Goal: Transaction & Acquisition: Purchase product/service

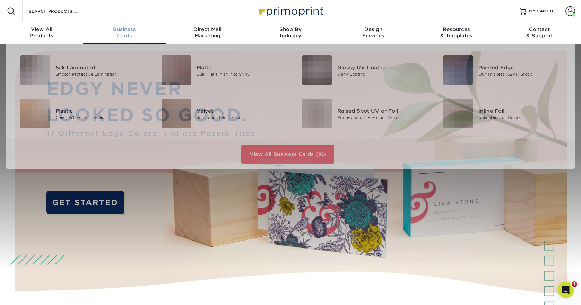
click at [132, 38] on div "Business Cards" at bounding box center [124, 32] width 83 height 12
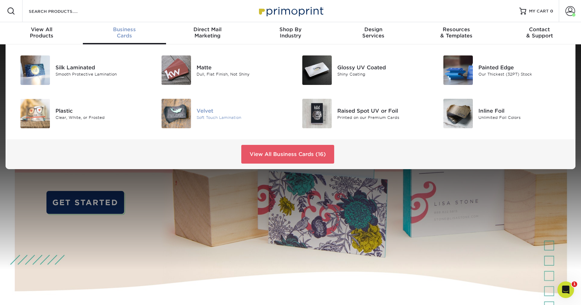
click at [217, 114] on div "Velvet" at bounding box center [241, 111] width 89 height 8
click at [206, 116] on div "Soft Touch Lamination" at bounding box center [241, 117] width 89 height 6
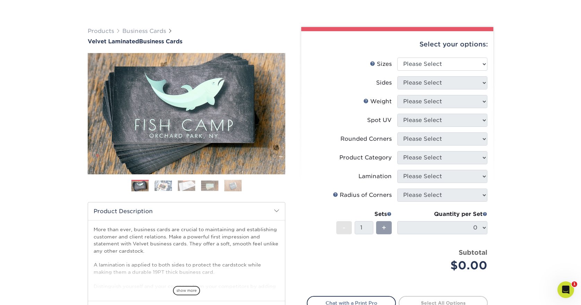
scroll to position [52, 0]
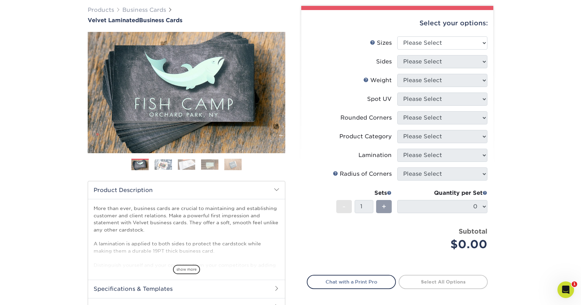
click at [167, 287] on h2 "Specifications & Templates" at bounding box center [186, 289] width 197 height 18
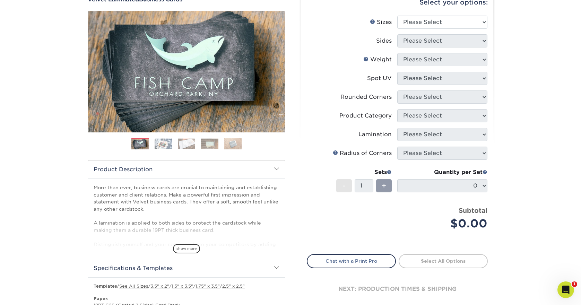
scroll to position [72, 0]
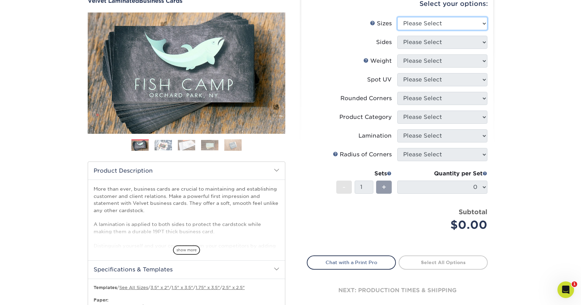
select select "2.00x3.50"
select select "13abbda7-1d64-4f25-8bb2-c179b224825d"
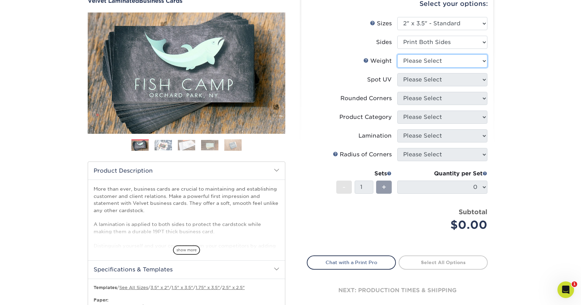
select select "16PT"
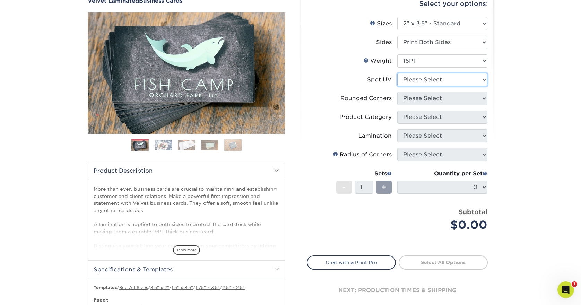
select select "0"
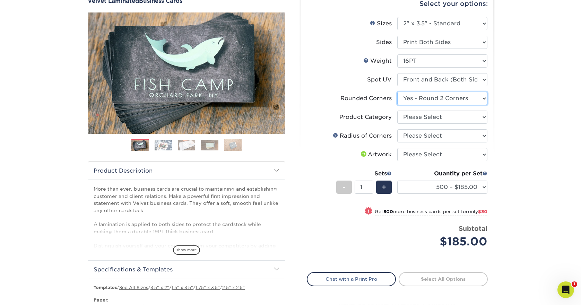
select select "7672df9e-0e0a-464d-8e1f-920c575e4da3"
select select "3b5148f1-0588-4f88-a218-97bcfdce65c1"
select select "589680c7-ee9a-431b-9d12-d7aeb1386a97"
select select "upload"
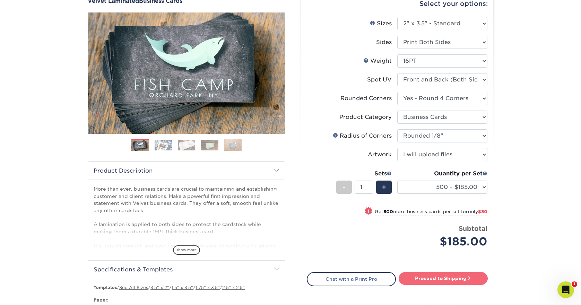
click at [436, 282] on link "Proceed to Shipping" at bounding box center [443, 278] width 89 height 12
type input "Set 1"
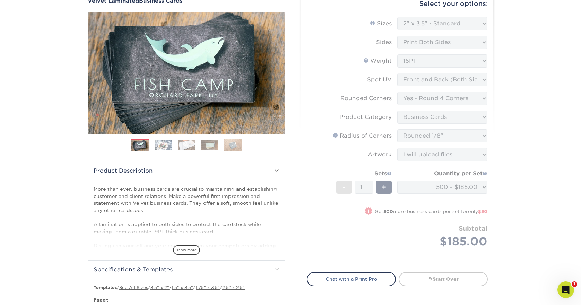
select select "324fe1f0-70d0-4914-adf4-8f61103db615"
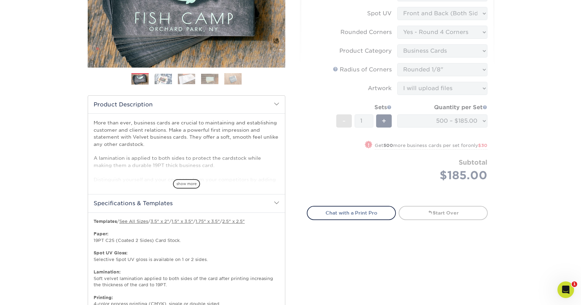
scroll to position [152, 0]
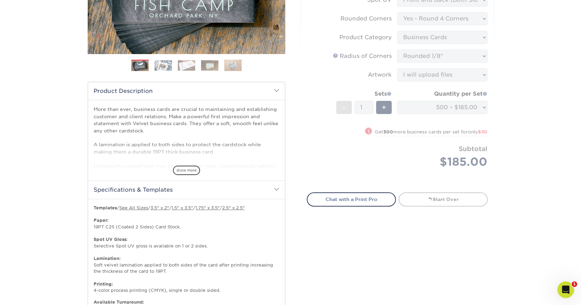
click at [367, 164] on form "Sizes Help Sizes Please Select 1.5" x 3.5" - Mini 1.75" x 3.5" - Mini 2" x 2" -…" at bounding box center [397, 60] width 181 height 247
click at [344, 133] on form "Sizes Help Sizes Please Select 1.5" x 3.5" - Mini 1.75" x 3.5" - Mini 2" x 2" -…" at bounding box center [397, 60] width 181 height 247
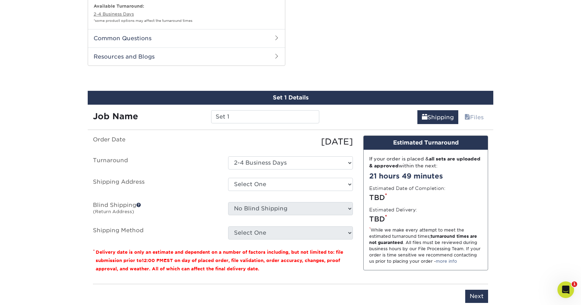
scroll to position [448, 0]
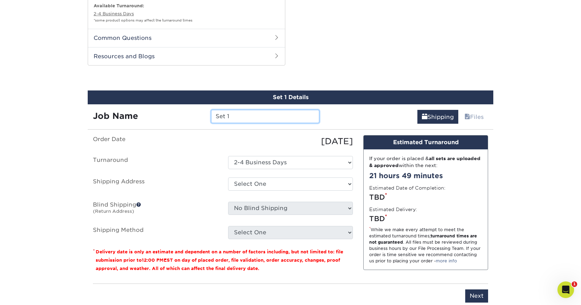
click at [236, 115] on input "Set 1" at bounding box center [265, 116] width 108 height 13
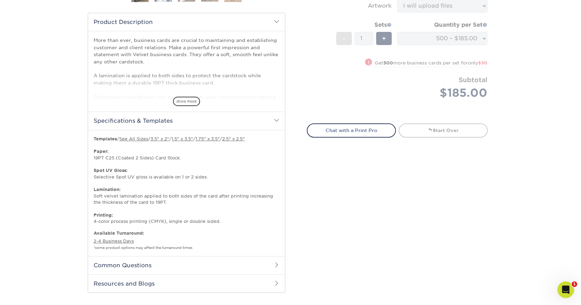
scroll to position [221, 0]
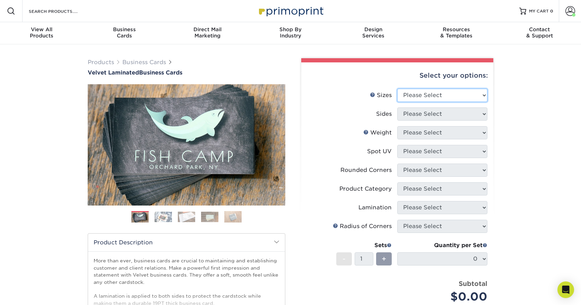
click at [403, 95] on select "Please Select 1.5" x 3.5" - Mini 1.75" x 3.5" - Mini 2" x 2" - Square 2" x 3" -…" at bounding box center [442, 95] width 90 height 13
select select "2.00x3.50"
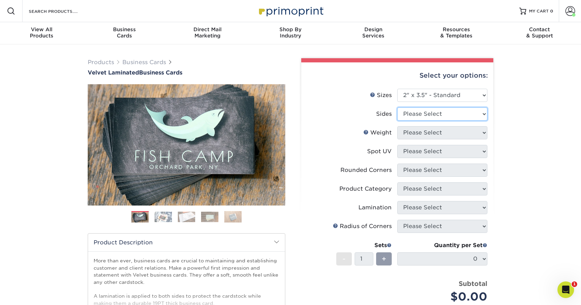
select select "13abbda7-1d64-4f25-8bb2-c179b224825d"
select select "16PT"
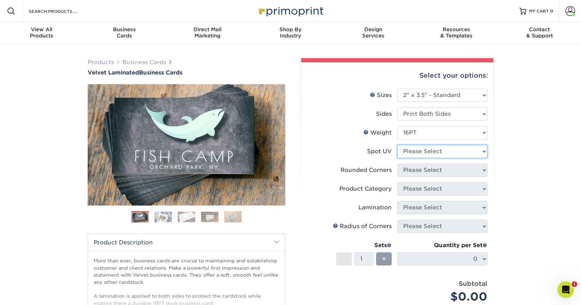
select select "0"
select select "7672df9e-0e0a-464d-8e1f-920c575e4da3"
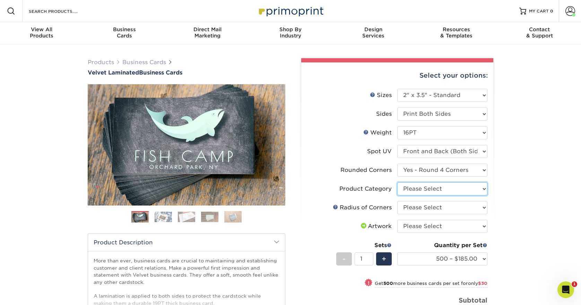
select select "3b5148f1-0588-4f88-a218-97bcfdce65c1"
select select "589680c7-ee9a-431b-9d12-d7aeb1386a97"
click at [404, 233] on li "Artwork Please Select I will upload files I need a design - $100" at bounding box center [397, 229] width 180 height 19
select select "upload"
click at [386, 262] on span "+" at bounding box center [384, 259] width 5 height 10
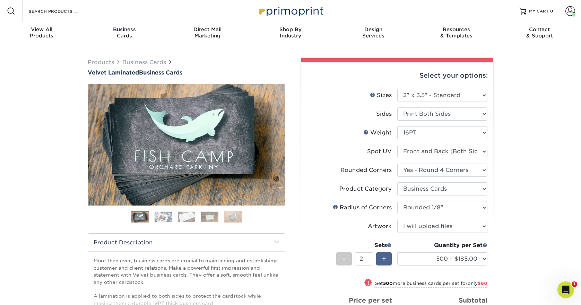
click at [386, 262] on span "+" at bounding box center [384, 259] width 5 height 10
type input "3"
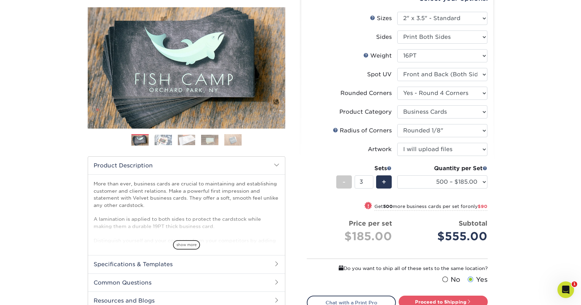
scroll to position [78, 0]
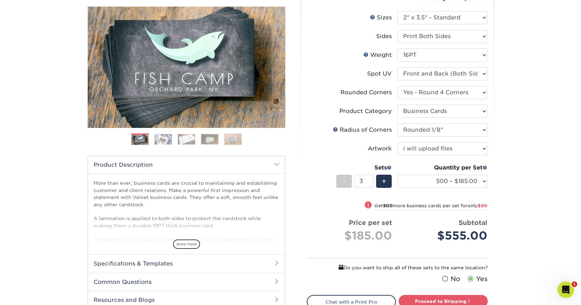
click at [387, 251] on li "Price per set $185.00 Subtotal $555.00 This product does not qualify for a disc…" at bounding box center [398, 235] width 170 height 35
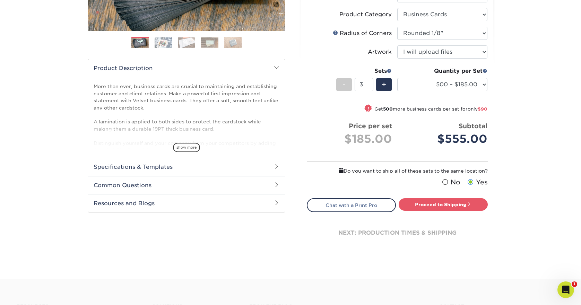
scroll to position [179, 0]
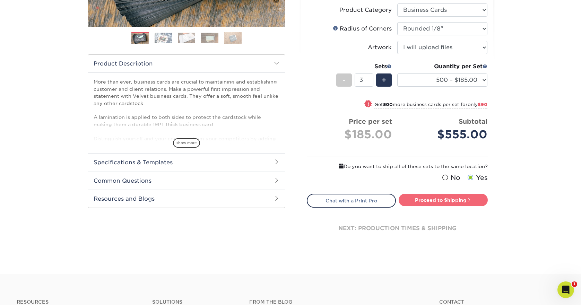
click at [447, 198] on link "Proceed to Shipping" at bounding box center [443, 200] width 89 height 12
type input "Set 1"
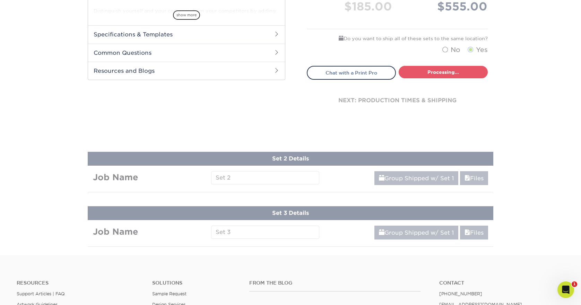
select select "324fe1f0-70d0-4914-adf4-8f61103db615"
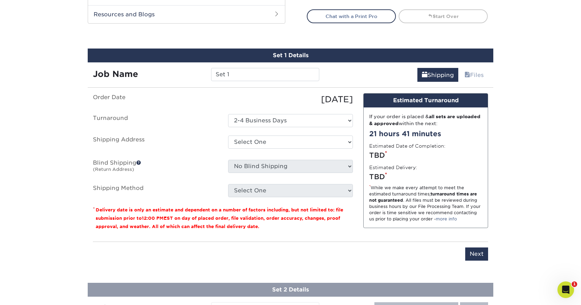
scroll to position [391, 0]
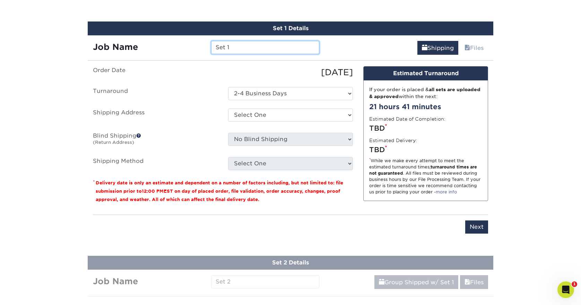
click at [262, 51] on input "Set 1" at bounding box center [265, 47] width 108 height 13
click at [261, 51] on input "Set 1" at bounding box center [265, 47] width 108 height 13
type input "S"
type input "Jenni"
select select "285661"
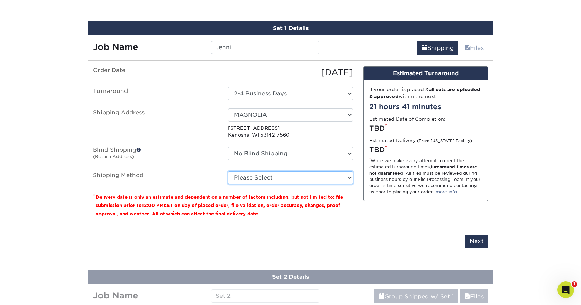
select select "03"
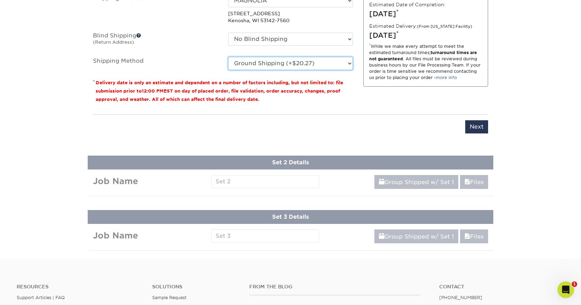
scroll to position [510, 0]
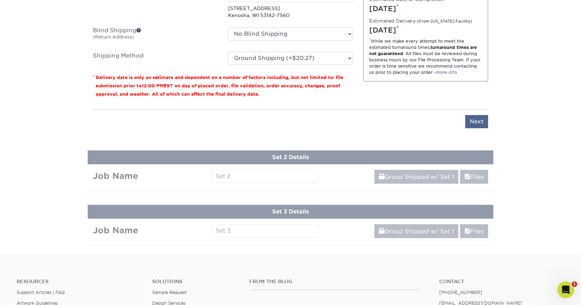
click at [482, 120] on input "Next" at bounding box center [476, 121] width 23 height 13
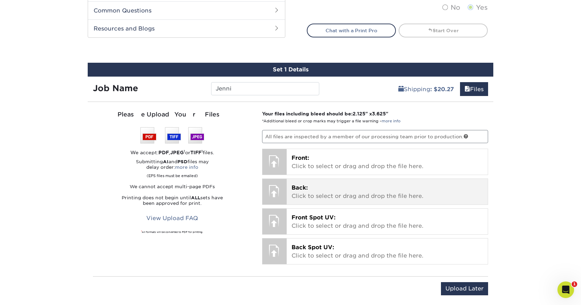
scroll to position [350, 0]
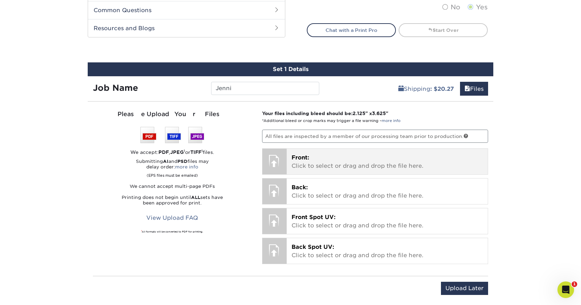
click at [314, 159] on p "Front: Click to select or drag and drop the file here." at bounding box center [388, 162] width 192 height 17
click at [349, 168] on p "Front: Click to select or drag and drop the file here." at bounding box center [388, 162] width 192 height 17
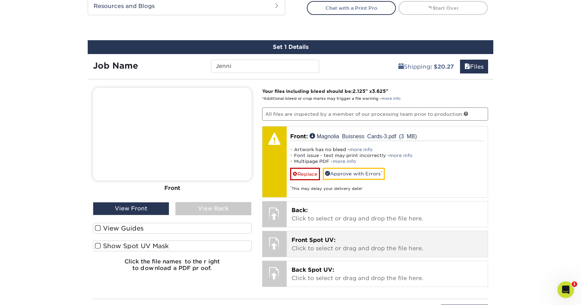
scroll to position [374, 0]
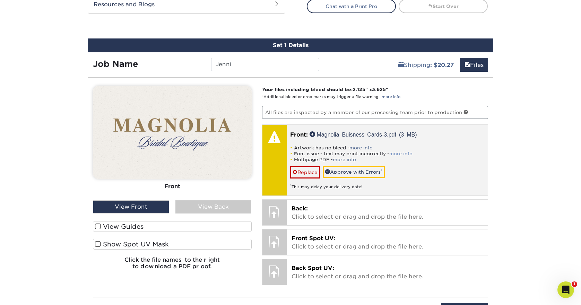
click at [398, 152] on link "more info" at bounding box center [401, 153] width 23 height 5
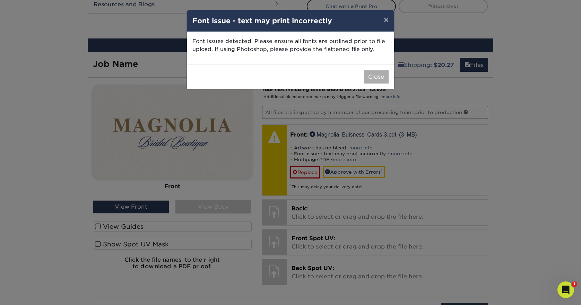
click at [380, 74] on button "Close" at bounding box center [376, 76] width 25 height 13
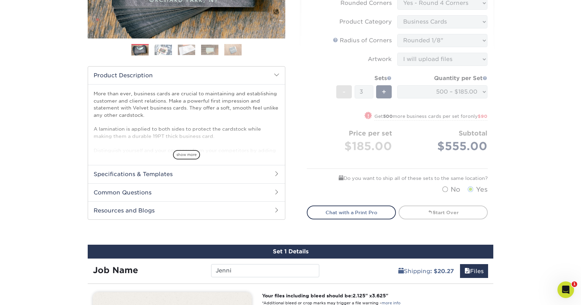
scroll to position [169, 0]
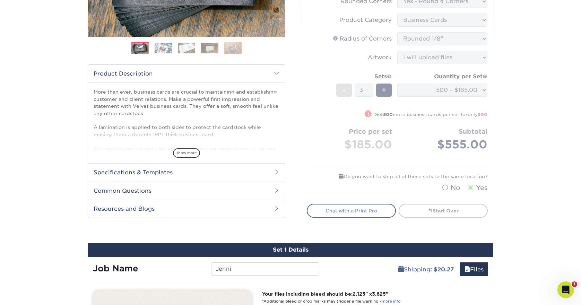
click at [368, 213] on link "Chat with a Print Pro" at bounding box center [351, 211] width 89 height 14
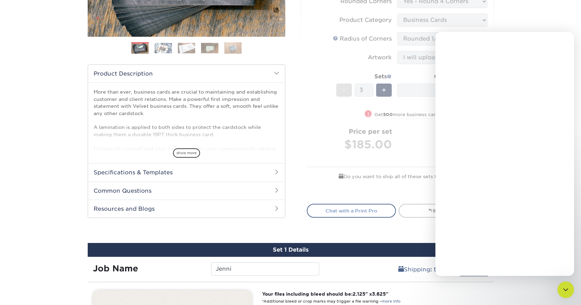
scroll to position [0, 0]
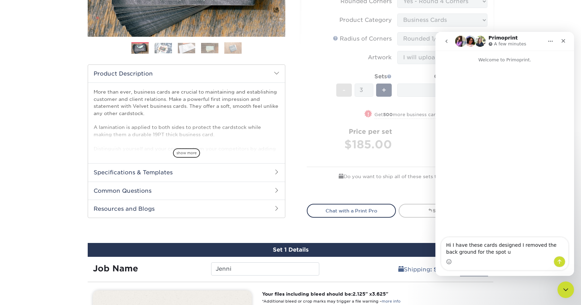
type textarea "Hi I have these cards designed I removed the back ground for the spot uv"
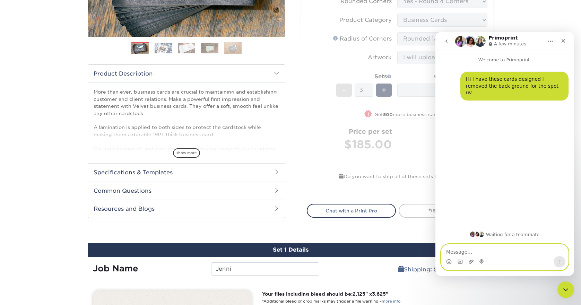
click at [472, 263] on icon "Upload attachment" at bounding box center [472, 262] width 6 height 6
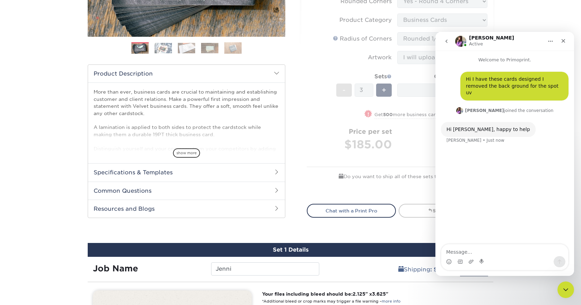
click at [318, 39] on form "Sizes Help Sizes Please Select 1.5" x 3.5" - Mini 1.75" x 3.5" - Mini 2" x 2" -…" at bounding box center [397, 58] width 181 height 276
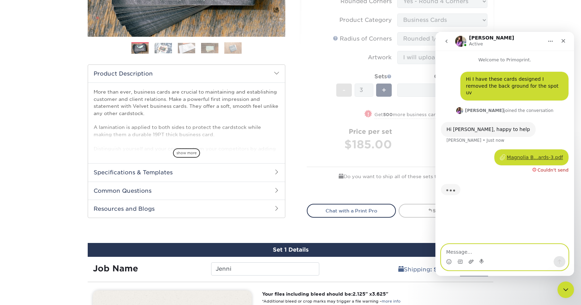
click at [472, 261] on icon "Upload attachment" at bounding box center [472, 262] width 6 height 6
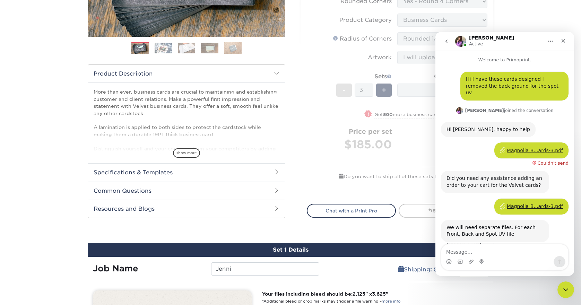
scroll to position [4, 0]
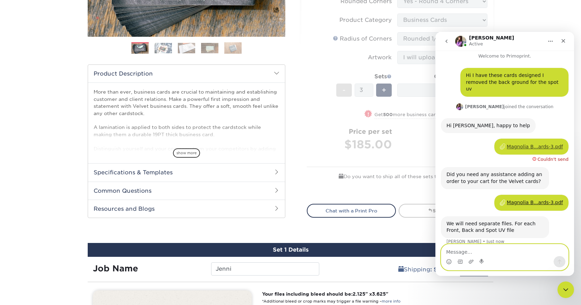
click at [485, 251] on textarea "Message…" at bounding box center [505, 251] width 127 height 12
type textarea "ok I. will do that"
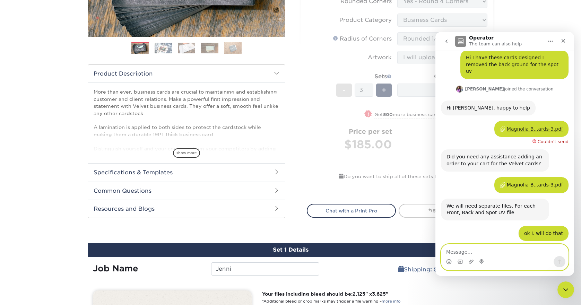
scroll to position [155, 0]
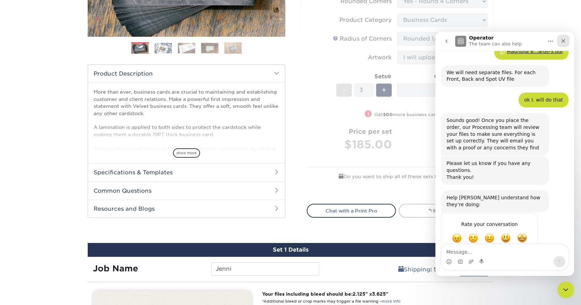
click at [561, 38] on icon "Close" at bounding box center [564, 41] width 6 height 6
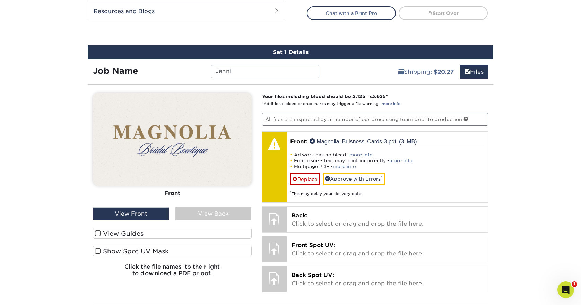
scroll to position [370, 0]
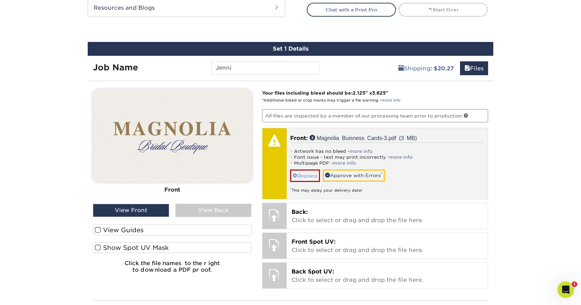
click at [313, 171] on link "Replace" at bounding box center [305, 176] width 30 height 12
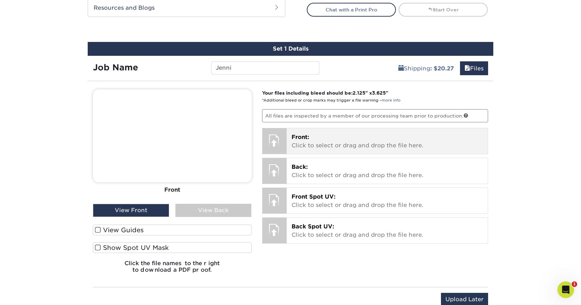
click at [310, 142] on p "Front: Click to select or drag and drop the file here." at bounding box center [388, 141] width 192 height 17
click at [328, 138] on p "Front: Click to select or drag and drop the file here." at bounding box center [388, 141] width 192 height 17
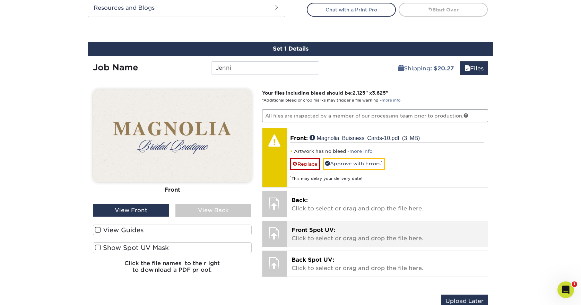
click at [321, 196] on p "Back: Click to select or drag and drop the file here." at bounding box center [388, 204] width 192 height 17
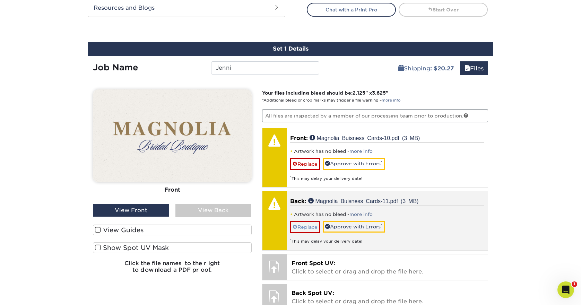
click at [309, 223] on link "Replace" at bounding box center [305, 227] width 30 height 12
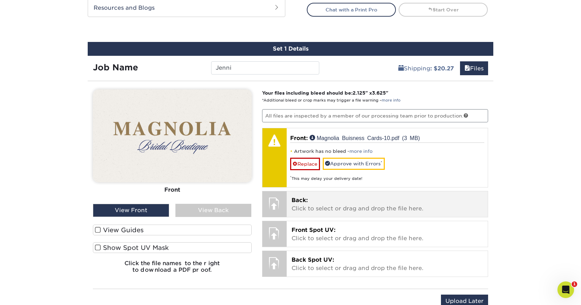
click at [313, 199] on p "Back: Click to select or drag and drop the file here." at bounding box center [388, 204] width 192 height 17
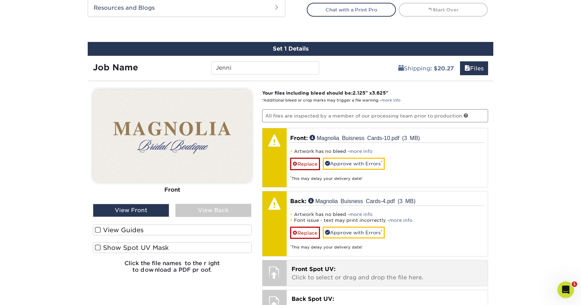
click at [314, 269] on span "Front Spot UV:" at bounding box center [314, 269] width 44 height 7
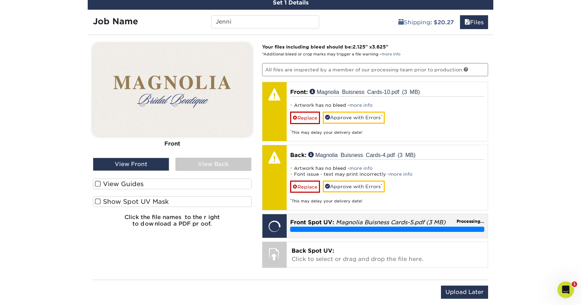
scroll to position [421, 0]
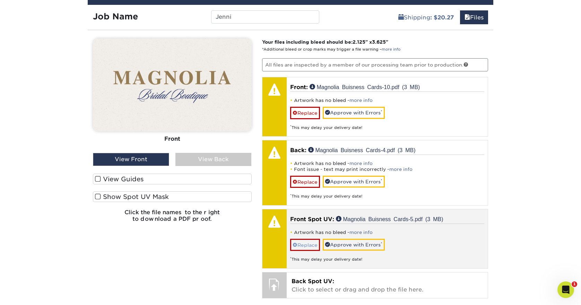
click at [306, 246] on link "Replace" at bounding box center [305, 245] width 30 height 12
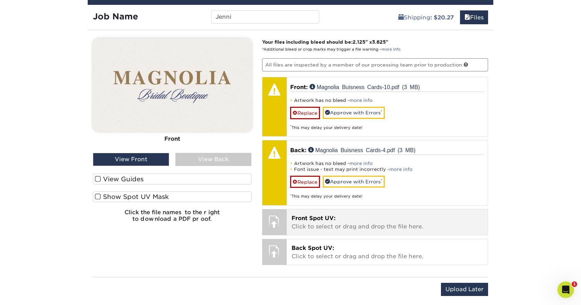
click at [309, 224] on p "Front Spot UV: Click to select or drag and drop the file here." at bounding box center [388, 222] width 192 height 17
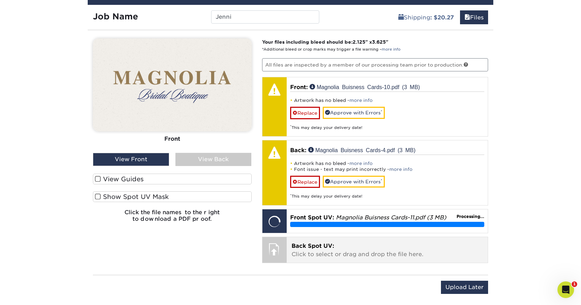
click at [312, 246] on span "Back Spot UV:" at bounding box center [313, 246] width 43 height 7
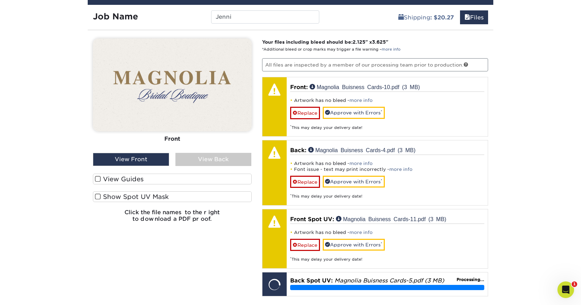
click at [100, 194] on span at bounding box center [98, 197] width 6 height 7
click at [0, 0] on input "Show Spot UV Mask" at bounding box center [0, 0] width 0 height 0
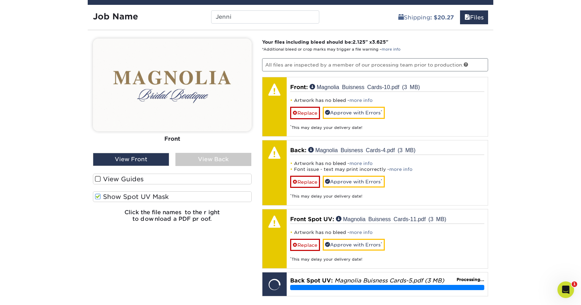
click at [100, 178] on span at bounding box center [98, 179] width 6 height 7
click at [0, 0] on input "View Guides" at bounding box center [0, 0] width 0 height 0
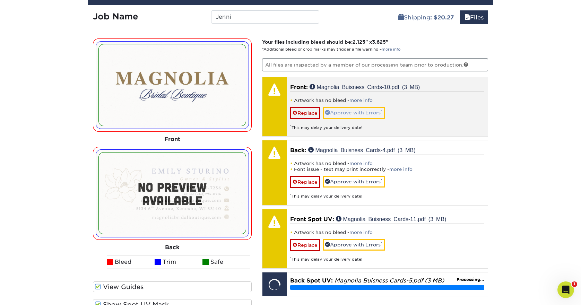
click at [339, 110] on link "Approve with Errors *" at bounding box center [354, 113] width 62 height 12
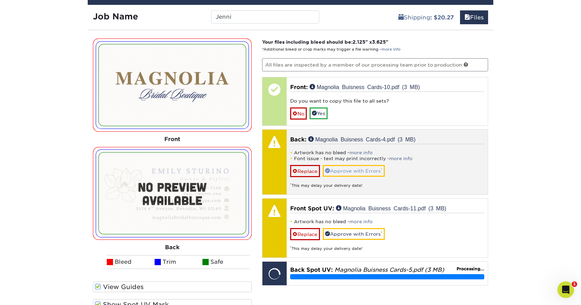
click at [356, 171] on link "Approve with Errors *" at bounding box center [354, 171] width 62 height 12
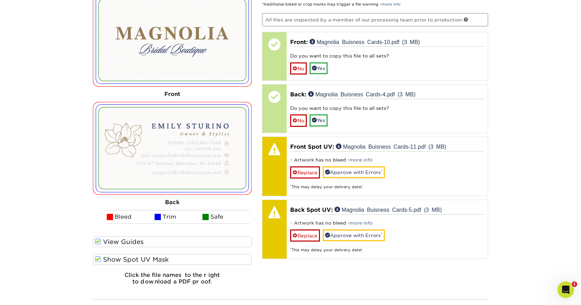
scroll to position [464, 0]
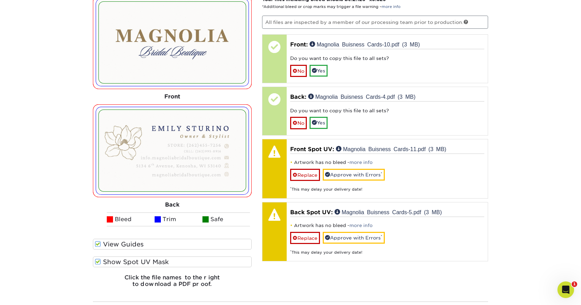
click at [99, 263] on span at bounding box center [98, 262] width 6 height 7
click at [0, 0] on input "Show Spot UV Mask" at bounding box center [0, 0] width 0 height 0
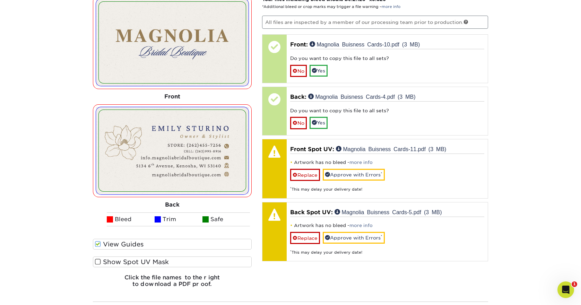
click at [99, 263] on span at bounding box center [98, 262] width 6 height 7
click at [0, 0] on input "Show Spot UV Mask" at bounding box center [0, 0] width 0 height 0
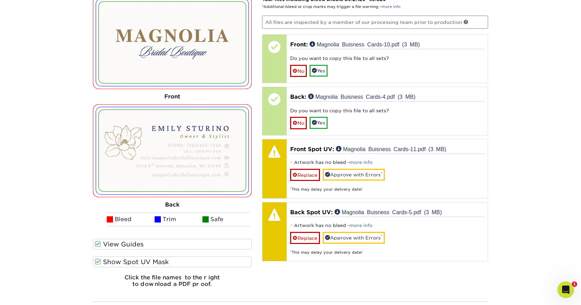
click at [99, 263] on span at bounding box center [98, 262] width 6 height 7
click at [0, 0] on input "Show Spot UV Mask" at bounding box center [0, 0] width 0 height 0
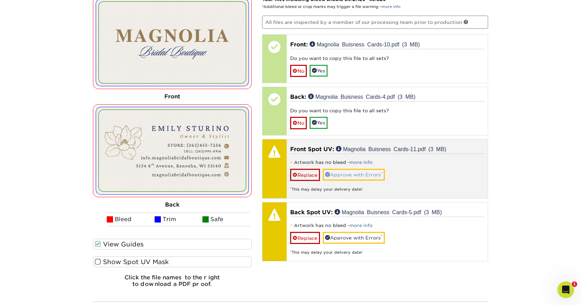
click at [373, 171] on link "Approve with Errors *" at bounding box center [354, 175] width 62 height 12
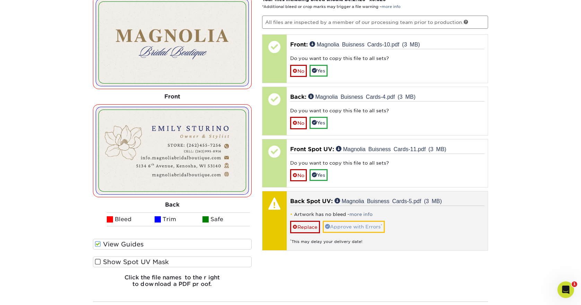
click at [357, 226] on link "Approve with Errors *" at bounding box center [354, 227] width 62 height 12
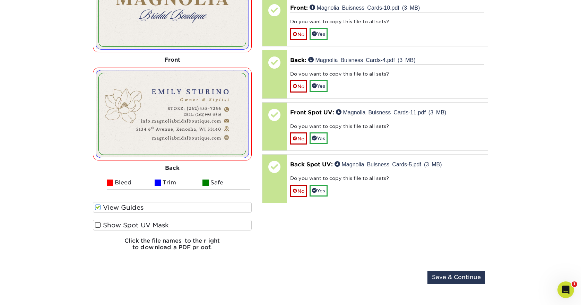
scroll to position [416, 0]
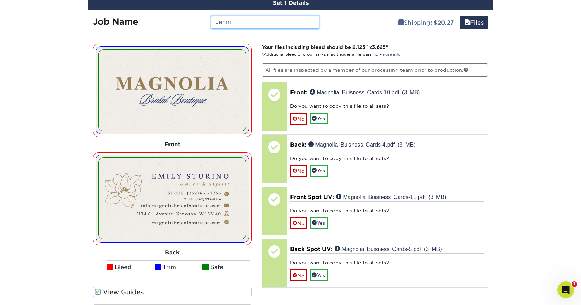
click at [259, 21] on input "Jenni" at bounding box center [265, 22] width 108 height 13
click at [527, 78] on div "Products Business Cards Velvet Laminated Business Cards Previous Next" at bounding box center [290, 62] width 581 height 866
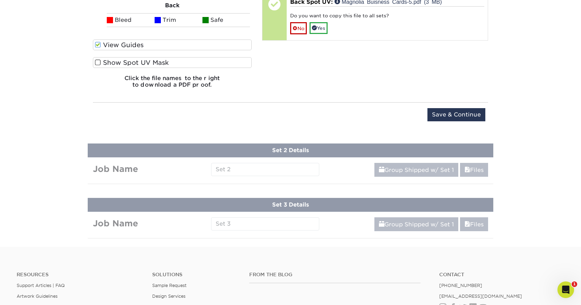
scroll to position [671, 0]
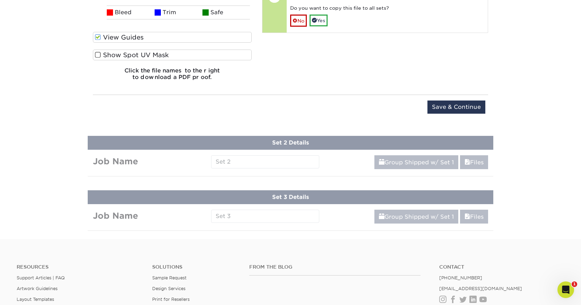
click at [457, 107] on input "Save & Continue" at bounding box center [457, 107] width 58 height 13
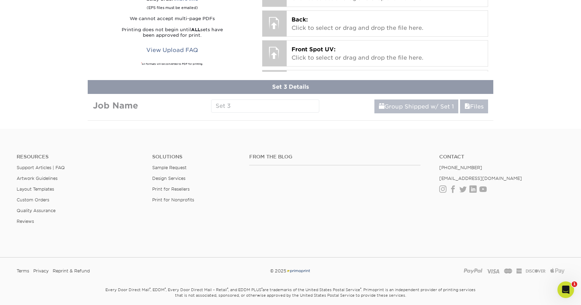
scroll to position [338, 0]
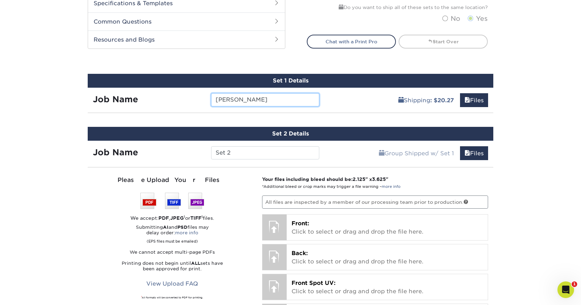
click at [301, 97] on input "Emily" at bounding box center [265, 99] width 108 height 13
click at [469, 104] on link "Files" at bounding box center [474, 100] width 28 height 14
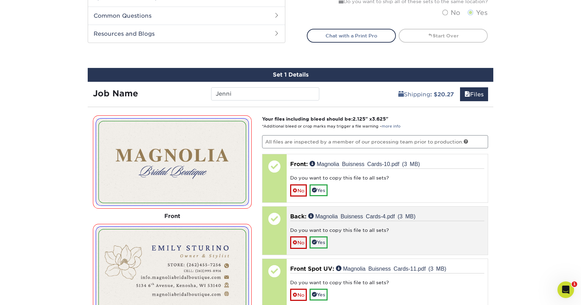
scroll to position [350, 0]
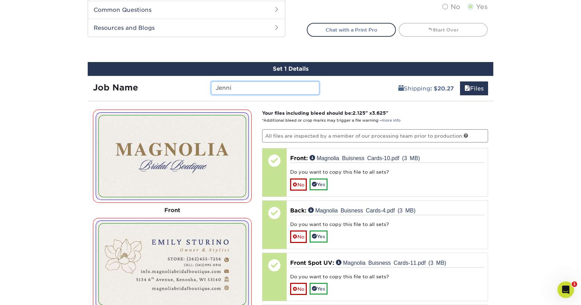
click at [234, 90] on input "Jenni" at bounding box center [265, 88] width 108 height 13
type input "Emily"
click at [518, 130] on div "Products Business Cards Velvet Laminated Business Cards Previous Next" at bounding box center [290, 211] width 581 height 1035
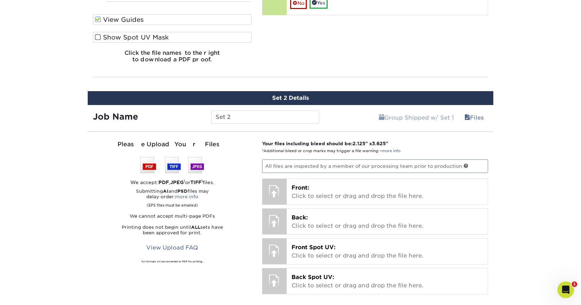
scroll to position [689, 0]
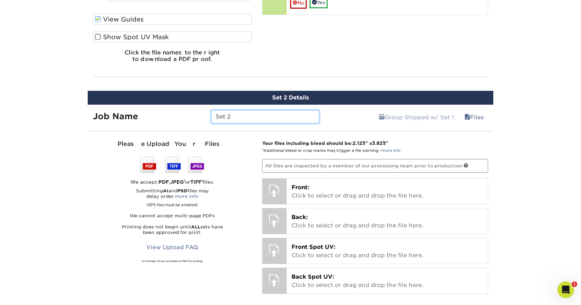
click at [247, 116] on input "Set 2" at bounding box center [265, 116] width 108 height 13
type input "S"
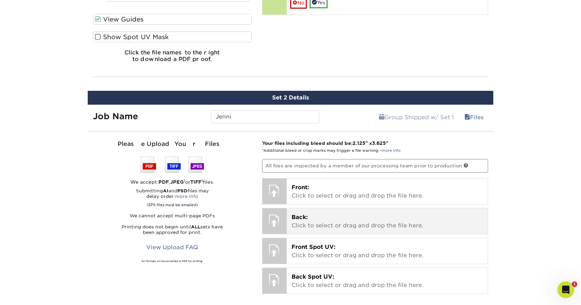
click at [362, 208] on div "Back: Click to select or drag and drop the file here. Choose file" at bounding box center [388, 221] width 202 height 26
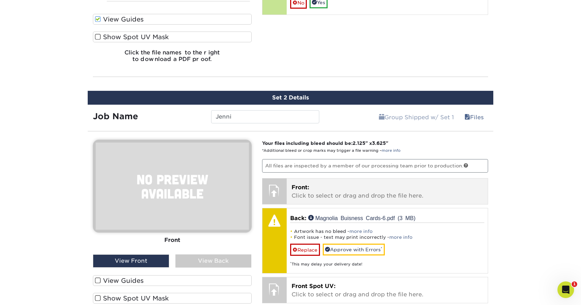
click at [328, 194] on p "Front: Click to select or drag and drop the file here." at bounding box center [388, 191] width 192 height 17
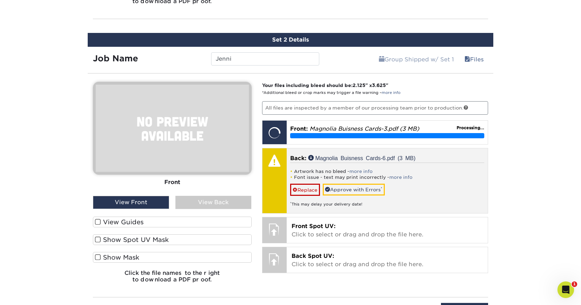
scroll to position [749, 0]
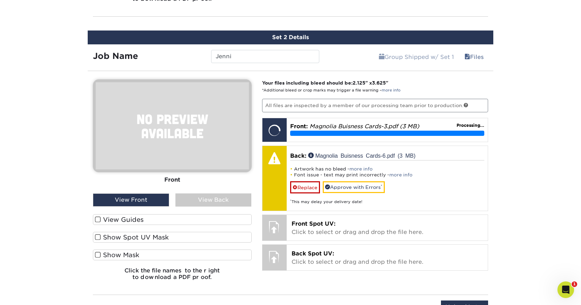
click at [98, 219] on span at bounding box center [98, 219] width 6 height 7
click at [0, 0] on input "View Guides" at bounding box center [0, 0] width 0 height 0
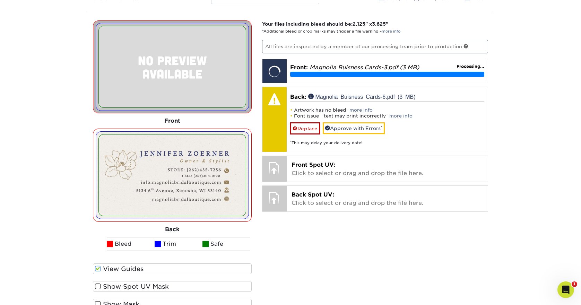
scroll to position [810, 0]
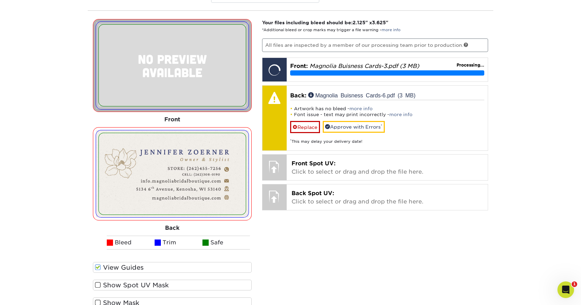
click at [95, 286] on span at bounding box center [98, 285] width 6 height 7
click at [0, 0] on input "Show Spot UV Mask" at bounding box center [0, 0] width 0 height 0
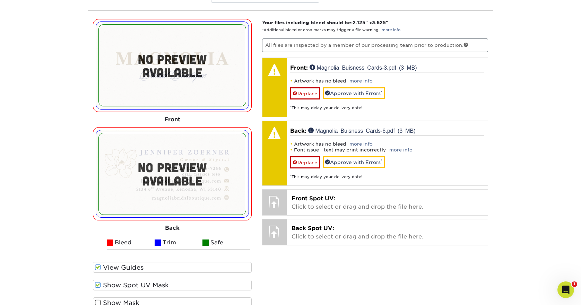
click at [96, 285] on span at bounding box center [98, 285] width 6 height 7
click at [0, 0] on input "Show Spot UV Mask" at bounding box center [0, 0] width 0 height 0
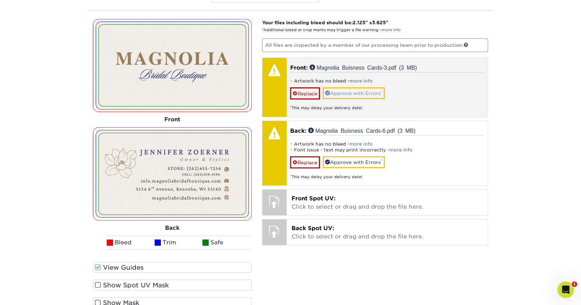
click at [359, 94] on link "Approve with Errors *" at bounding box center [354, 93] width 62 height 12
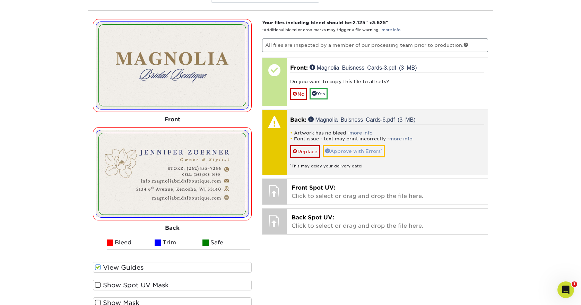
click at [364, 145] on link "Approve with Errors *" at bounding box center [354, 151] width 62 height 12
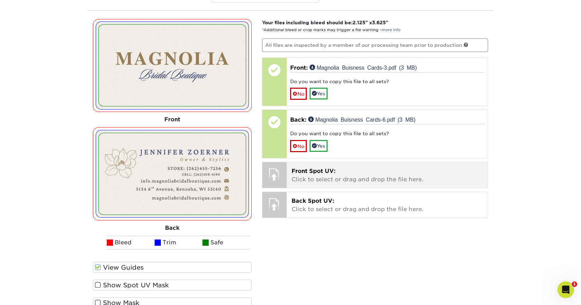
click at [336, 178] on p "Front Spot UV: Click to select or drag and drop the file here." at bounding box center [388, 175] width 192 height 17
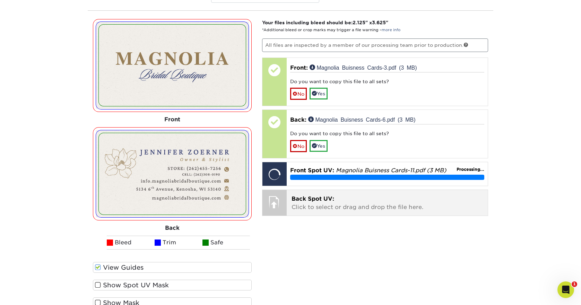
click at [326, 202] on p "Back Spot UV: Click to select or drag and drop the file here." at bounding box center [388, 203] width 192 height 17
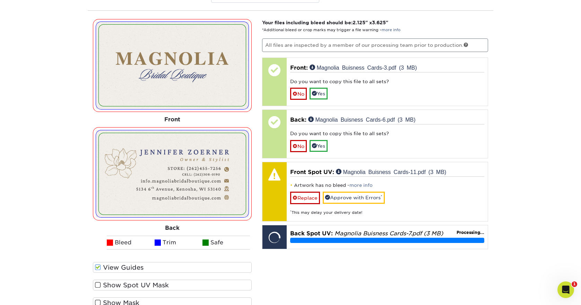
click at [99, 285] on span at bounding box center [98, 285] width 6 height 7
click at [0, 0] on input "Show Spot UV Mask" at bounding box center [0, 0] width 0 height 0
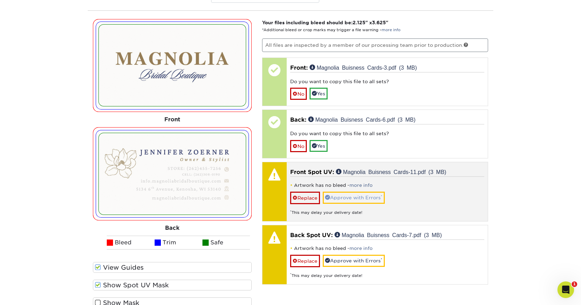
click at [357, 195] on link "Approve with Errors *" at bounding box center [354, 198] width 62 height 12
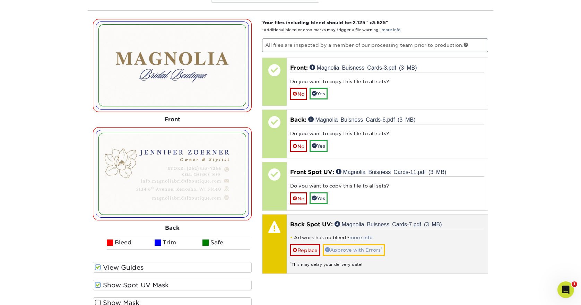
click at [350, 251] on link "Approve with Errors *" at bounding box center [354, 250] width 62 height 12
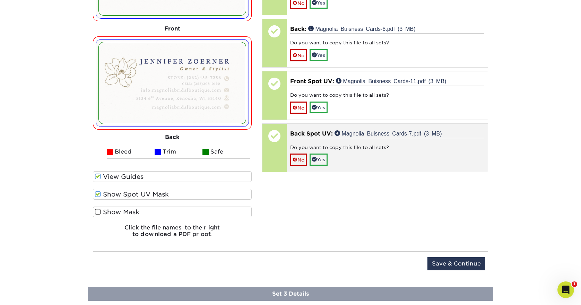
scroll to position [905, 0]
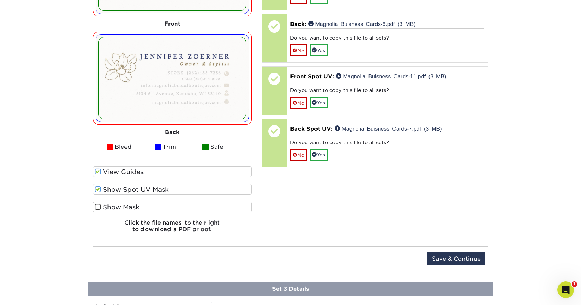
click at [445, 257] on input "Save & Continue" at bounding box center [457, 259] width 58 height 13
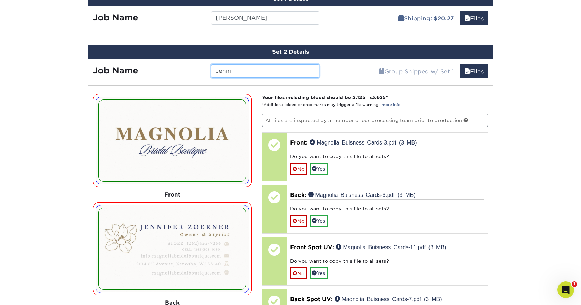
scroll to position [419, 0]
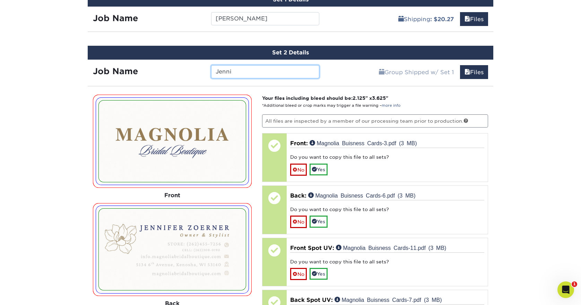
click at [313, 71] on input "Jenni" at bounding box center [265, 71] width 108 height 13
type input "Jenni"
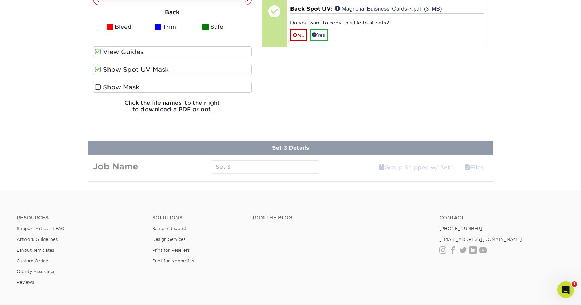
scroll to position [720, 0]
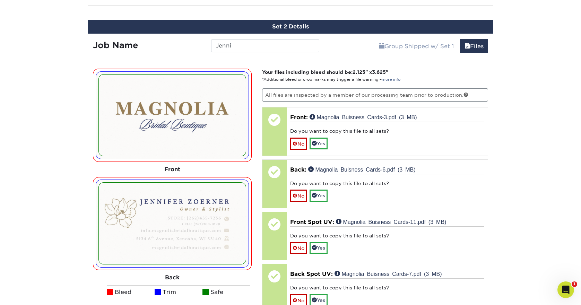
scroll to position [445, 0]
click at [557, 82] on div "Products Business Cards Velvet Laminated Business Cards Previous Next" at bounding box center [290, 27] width 581 height 856
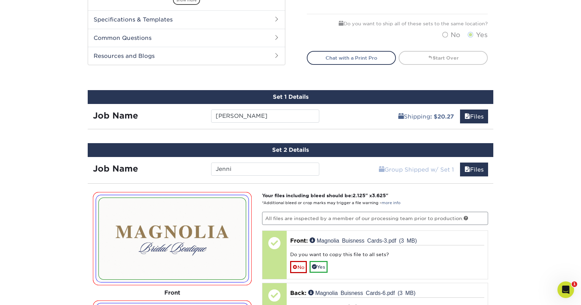
scroll to position [304, 0]
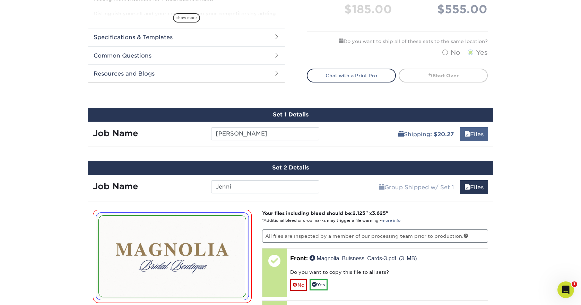
click at [473, 134] on link "Files" at bounding box center [474, 134] width 28 height 14
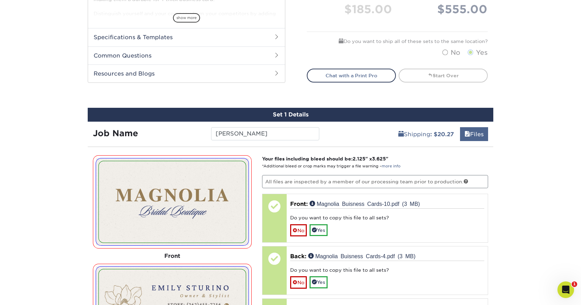
click at [478, 133] on link "Files" at bounding box center [474, 134] width 28 height 14
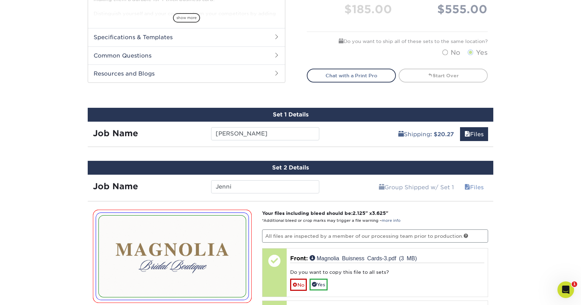
click at [475, 190] on link "Files" at bounding box center [474, 187] width 28 height 14
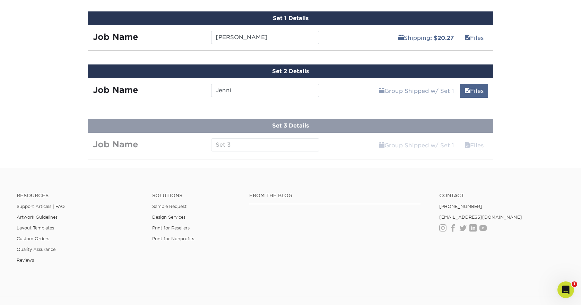
scroll to position [400, 0]
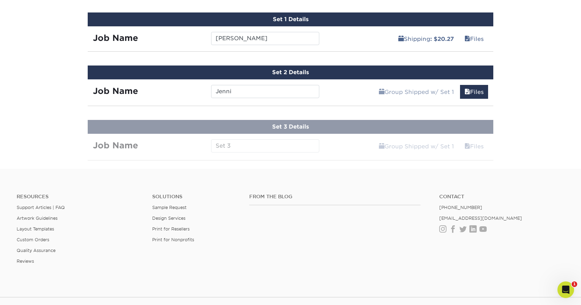
click at [486, 91] on link "Files" at bounding box center [474, 92] width 28 height 14
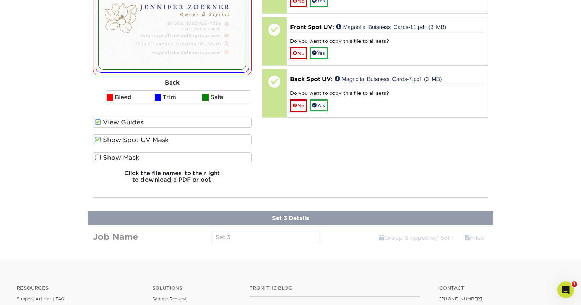
scroll to position [644, 0]
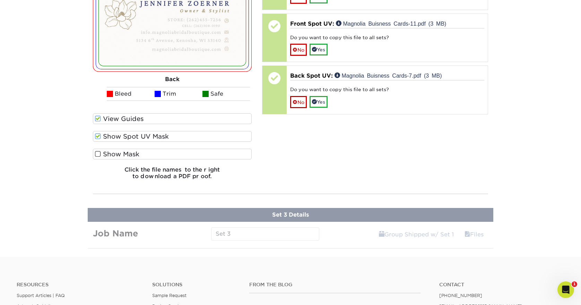
click at [97, 153] on span at bounding box center [98, 154] width 6 height 7
click at [0, 0] on input "Show Mask" at bounding box center [0, 0] width 0 height 0
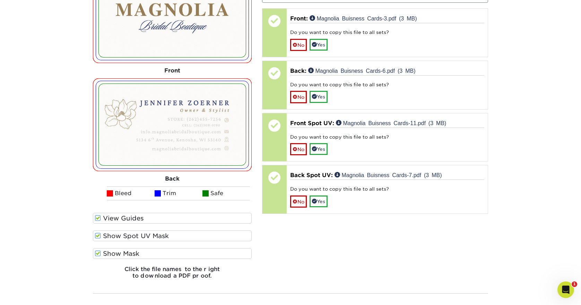
scroll to position [573, 0]
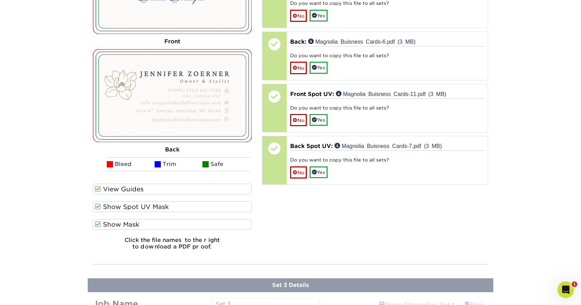
click at [96, 226] on span at bounding box center [98, 224] width 6 height 7
click at [0, 0] on input "Show Mask" at bounding box center [0, 0] width 0 height 0
click at [303, 225] on div "Your files including bleed should be: 2.125 " x 3.625 " *Additional bleed or cr…" at bounding box center [375, 98] width 237 height 315
click at [157, 246] on h6 "Click the file names to the right to download a PDF proof." at bounding box center [172, 246] width 159 height 19
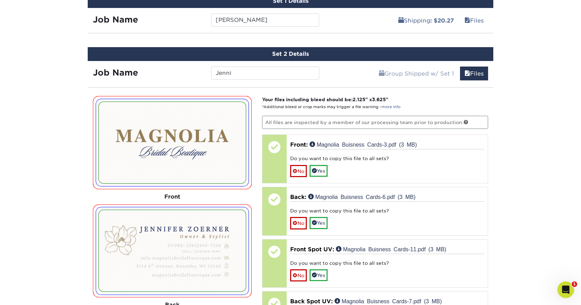
scroll to position [417, 0]
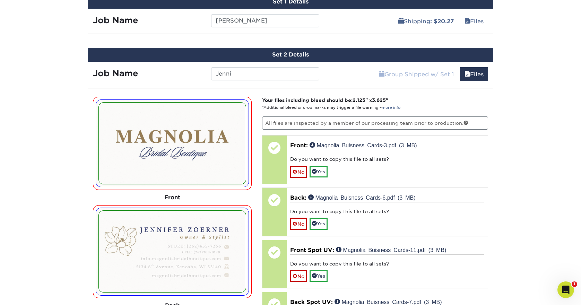
click at [396, 77] on link "Group Shipped w/ Set 1" at bounding box center [417, 74] width 84 height 14
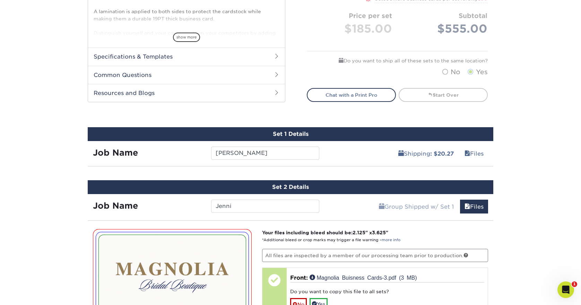
scroll to position [286, 0]
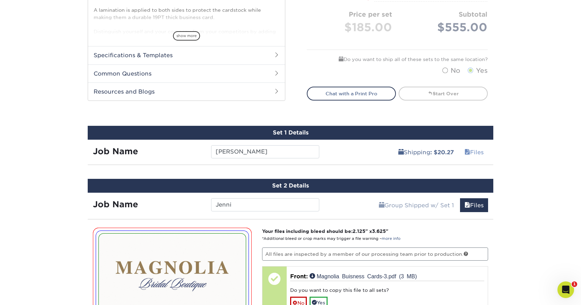
click at [472, 152] on link "Files" at bounding box center [474, 152] width 28 height 14
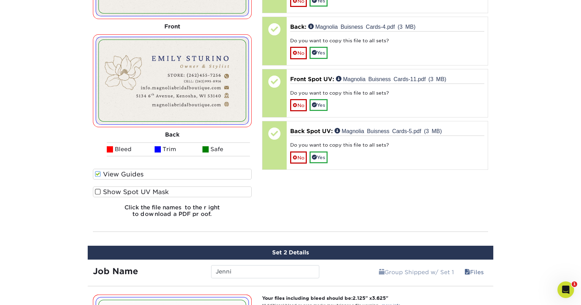
scroll to position [542, 0]
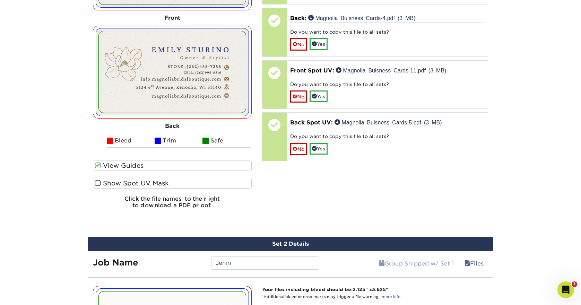
click at [100, 183] on span at bounding box center [98, 183] width 6 height 7
click at [0, 0] on input "Show Spot UV Mask" at bounding box center [0, 0] width 0 height 0
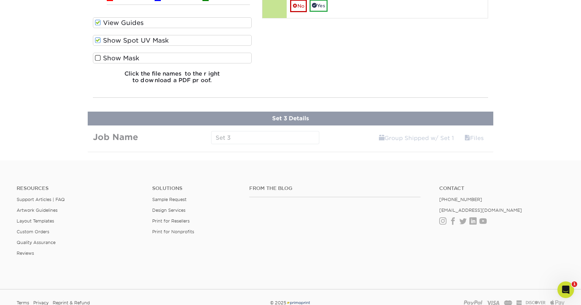
scroll to position [1057, 0]
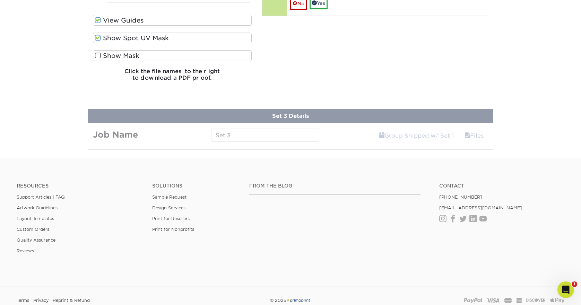
click at [319, 6] on link "Yes" at bounding box center [319, 3] width 18 height 12
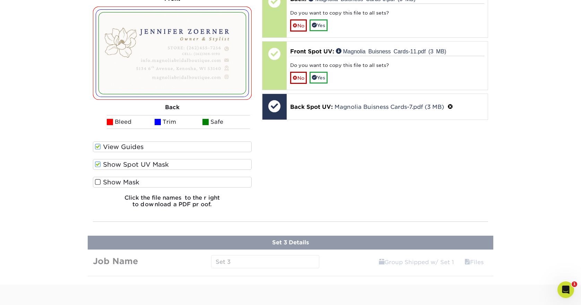
scroll to position [920, 0]
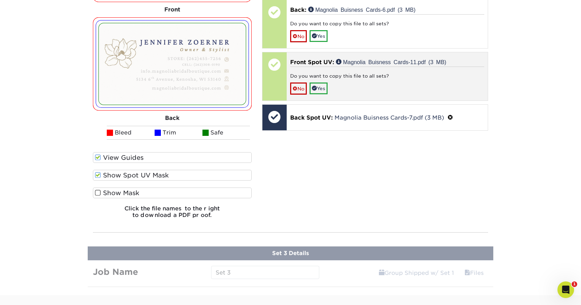
click at [323, 93] on div "Front Spot UV: Magnolia Buisness Cards-11.pdf (3 MB) Do you want to copy this f…" at bounding box center [388, 76] width 202 height 48
click at [326, 86] on link "Yes" at bounding box center [319, 89] width 18 height 12
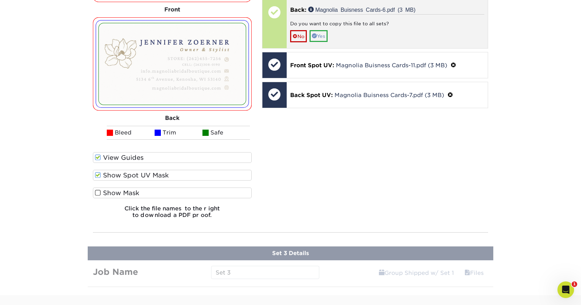
click at [321, 33] on link "Yes" at bounding box center [319, 36] width 18 height 12
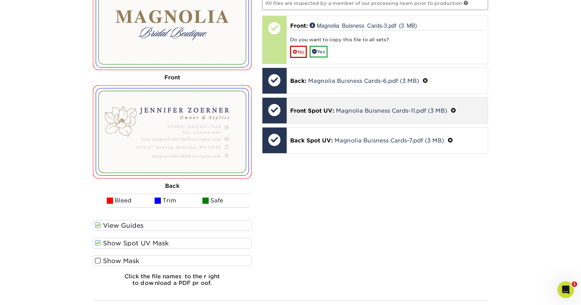
scroll to position [851, 0]
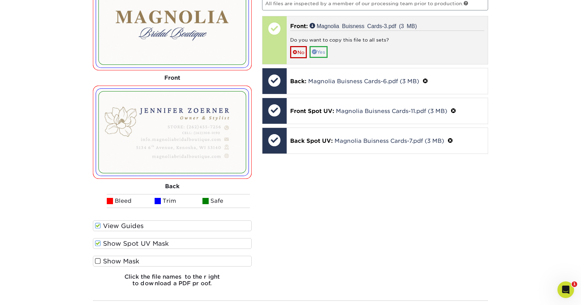
click at [328, 50] on link "Yes" at bounding box center [319, 52] width 18 height 12
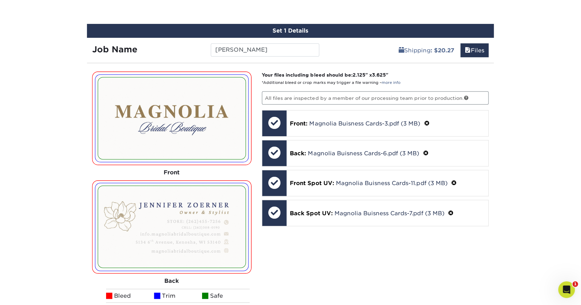
scroll to position [391, 0]
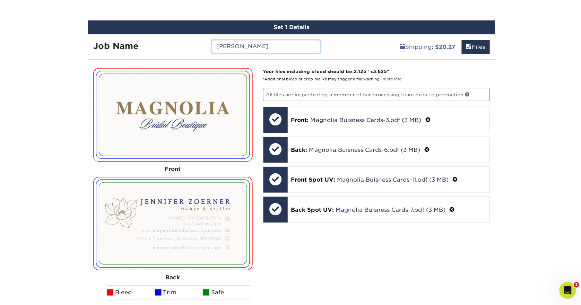
click at [244, 46] on input "Emily" at bounding box center [265, 46] width 108 height 13
click at [244, 47] on input "Emily" at bounding box center [265, 46] width 108 height 13
type input "Jenni"
click at [518, 95] on div "Products Business Cards Velvet Laminated Business Cards Previous Next" at bounding box center [290, 238] width 581 height 1171
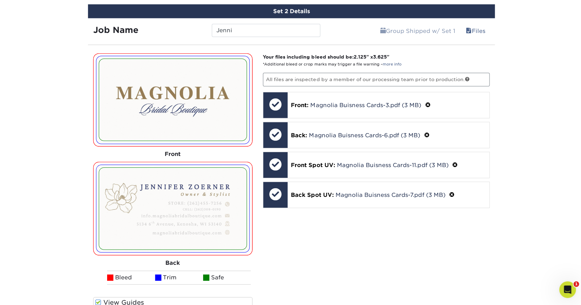
scroll to position [775, 0]
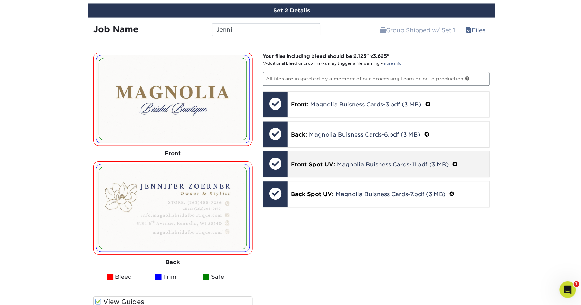
click at [348, 173] on div "Front Spot UV: Magnolia Buisness Cards-11.pdf (3 MB)" at bounding box center [388, 165] width 202 height 26
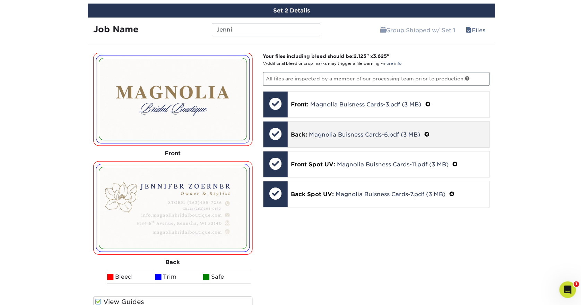
click at [422, 132] on p "Back: Magnolia Buisness Cards-6.pdf (3 MB)" at bounding box center [387, 134] width 195 height 9
click at [423, 133] on span at bounding box center [426, 135] width 6 height 7
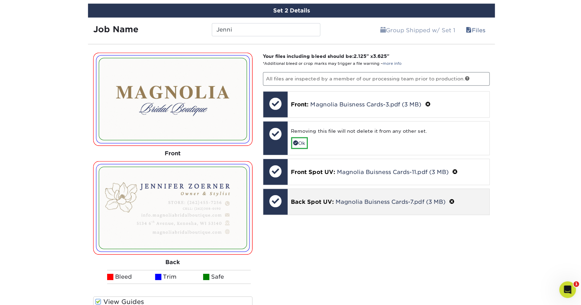
click at [451, 202] on span at bounding box center [451, 202] width 6 height 7
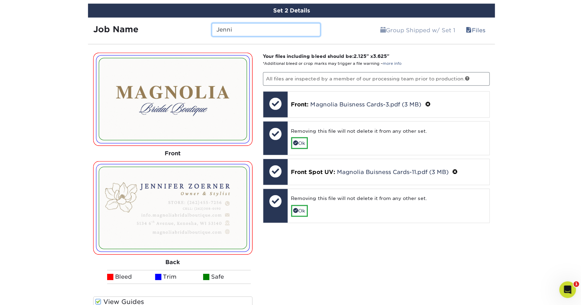
click at [237, 29] on input "Jenni" at bounding box center [265, 30] width 108 height 13
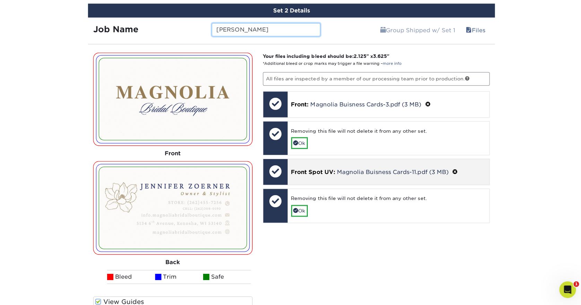
type input "Emily"
click at [328, 173] on span "Front Spot UV:" at bounding box center [312, 172] width 44 height 7
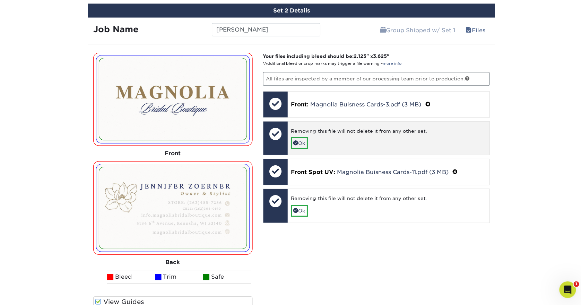
click at [301, 140] on link "Ok" at bounding box center [298, 144] width 17 height 12
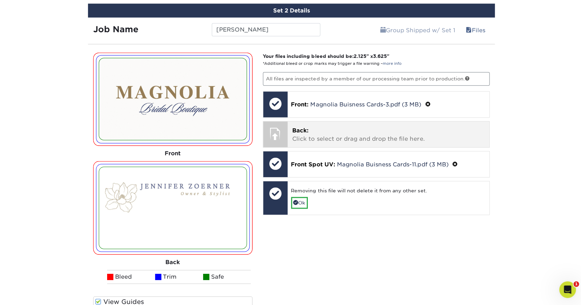
click at [314, 140] on p "Back: Click to select or drag and drop the file here." at bounding box center [388, 135] width 192 height 17
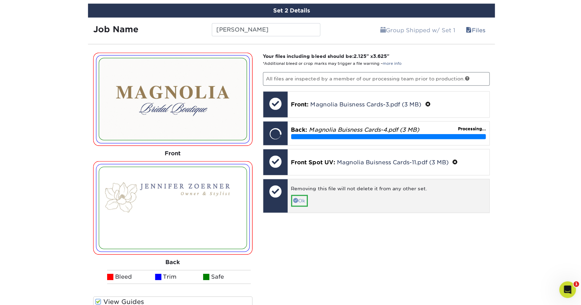
click at [307, 197] on link "Ok" at bounding box center [298, 201] width 17 height 12
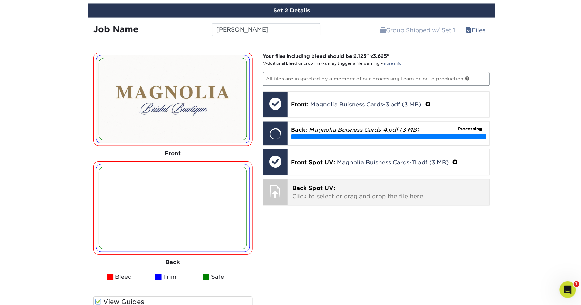
click at [330, 190] on span "Back Spot UV:" at bounding box center [313, 188] width 43 height 7
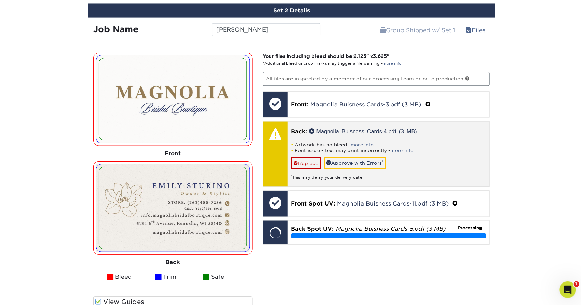
click at [345, 163] on link "Approve with Errors *" at bounding box center [354, 163] width 62 height 12
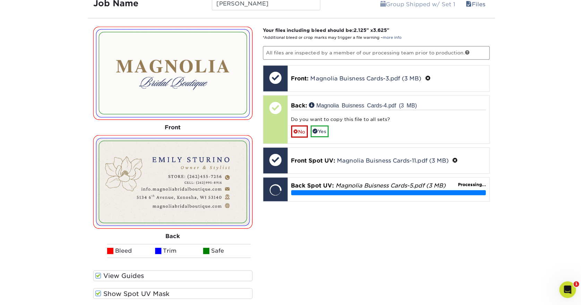
scroll to position [801, 0]
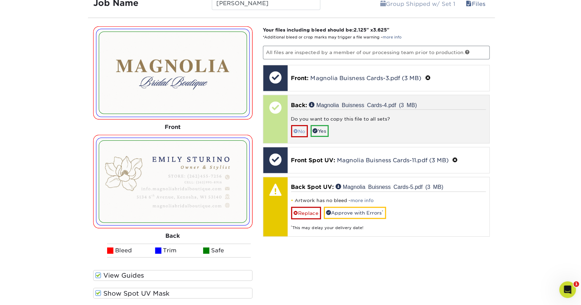
click at [304, 130] on link "No" at bounding box center [298, 132] width 17 height 12
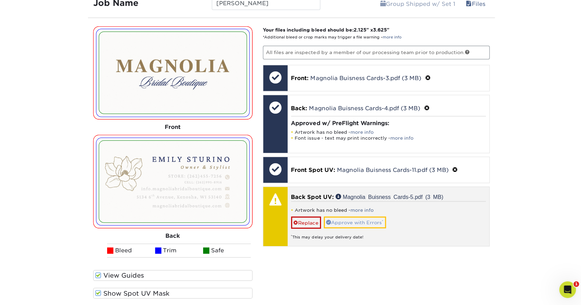
click at [347, 221] on link "Approve with Errors *" at bounding box center [354, 223] width 62 height 12
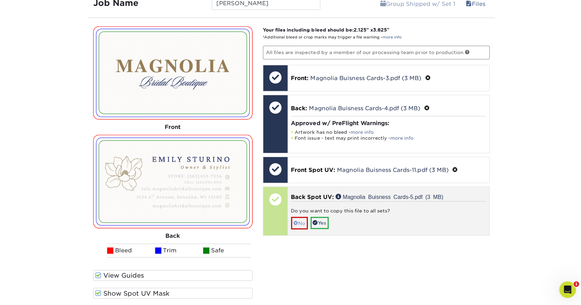
click at [299, 222] on link "No" at bounding box center [298, 223] width 17 height 12
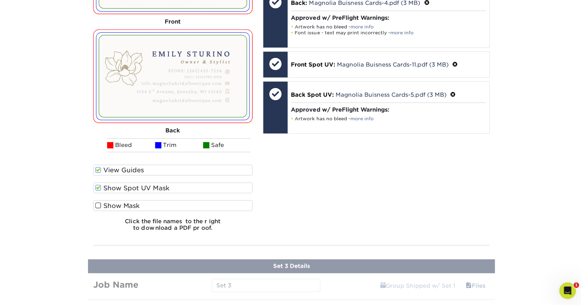
scroll to position [905, 0]
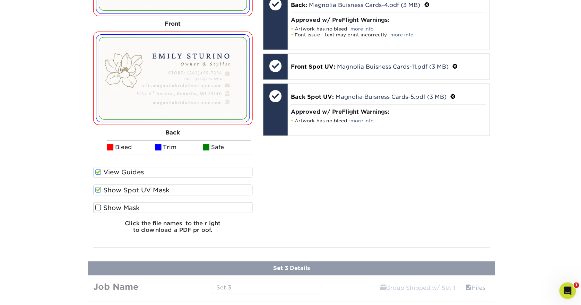
click at [171, 224] on h6 "Click the file names to the right to download a PDF proof." at bounding box center [172, 229] width 159 height 19
click at [313, 212] on div "Your files including bleed should be: 2.125 " x 3.625 " *Additional bleed or cr…" at bounding box center [375, 80] width 237 height 315
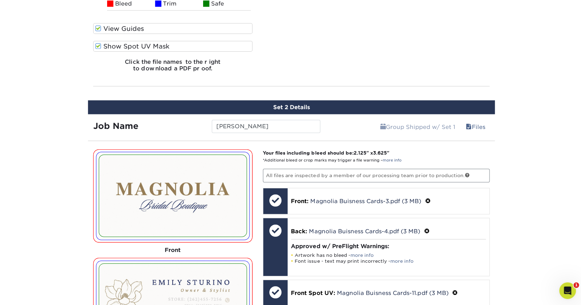
scroll to position [650, 0]
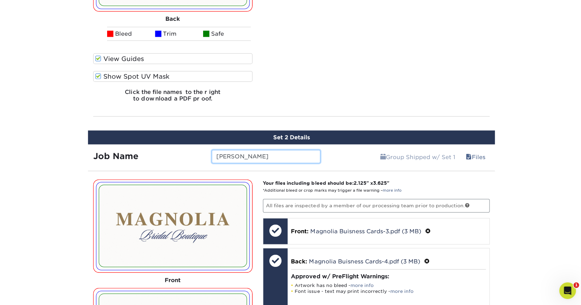
click at [235, 156] on input "Emily" at bounding box center [265, 155] width 108 height 13
click at [433, 182] on p "Your files including bleed should be: 2.125 " x 3.625 " *Additional bleed or cr…" at bounding box center [375, 186] width 226 height 14
click at [355, 188] on small "*Additional bleed or crop marks may trigger a file warning – more info" at bounding box center [331, 190] width 138 height 5
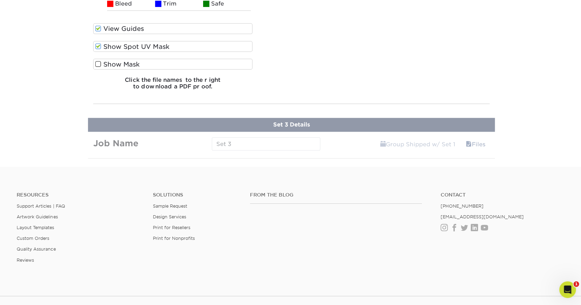
scroll to position [1049, 0]
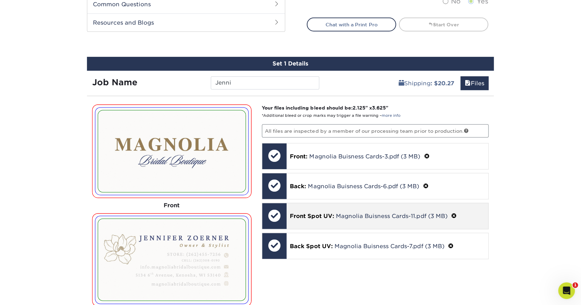
scroll to position [353, 0]
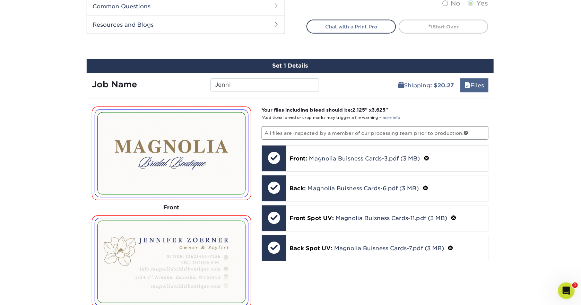
click at [474, 84] on link "Files" at bounding box center [474, 85] width 28 height 14
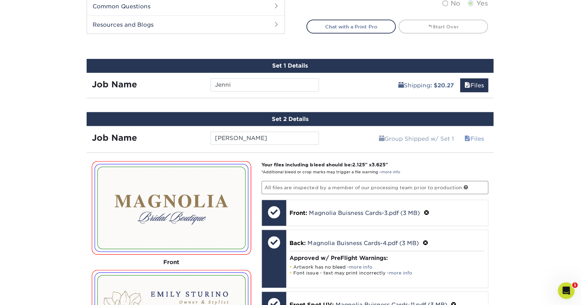
click at [477, 139] on link "Files" at bounding box center [474, 138] width 28 height 14
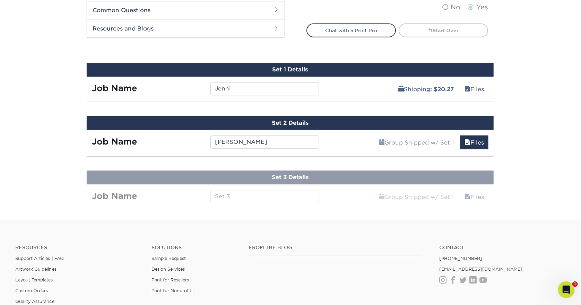
scroll to position [349, 0]
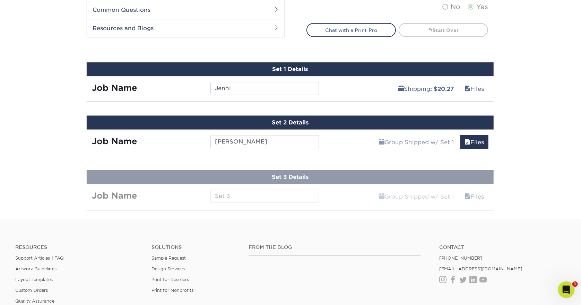
click at [361, 235] on div "Resources Support Articles | FAQ Artwork Guidelines Layout Templates Custom Ord…" at bounding box center [290, 285] width 581 height 115
click at [558, 288] on div "Open Intercom Messenger" at bounding box center [565, 288] width 23 height 23
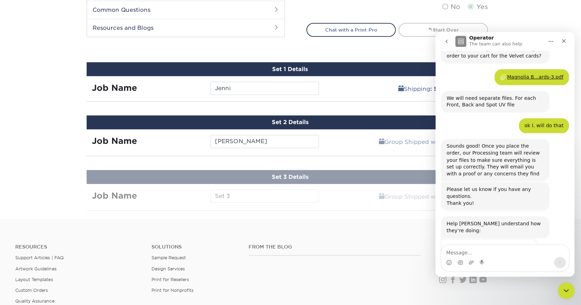
scroll to position [155, 0]
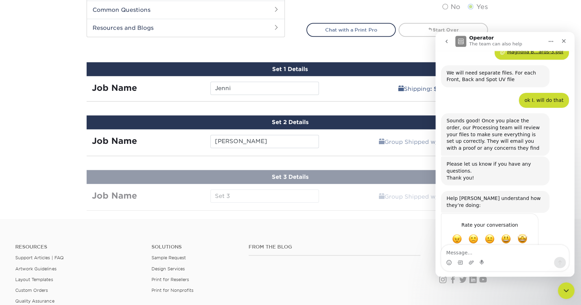
click at [484, 253] on textarea "Message…" at bounding box center [505, 251] width 127 height 12
type textarea "sorry it won't let me do the 3rd set"
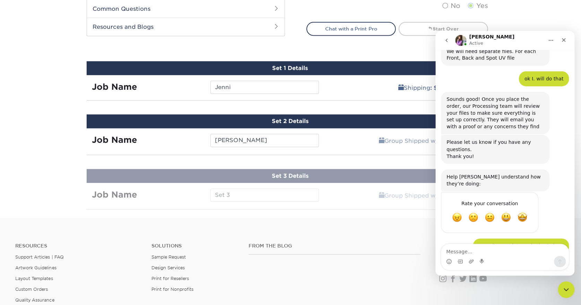
scroll to position [0, 0]
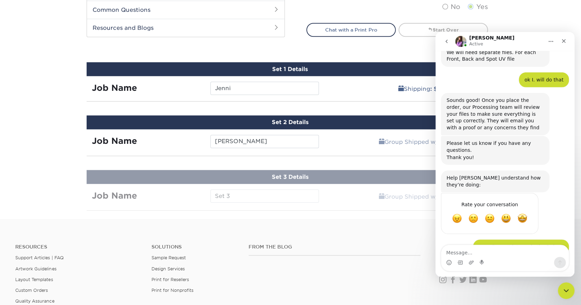
click at [344, 129] on div "Group Shipped w/ Set 1 Files Continue" at bounding box center [409, 139] width 169 height 21
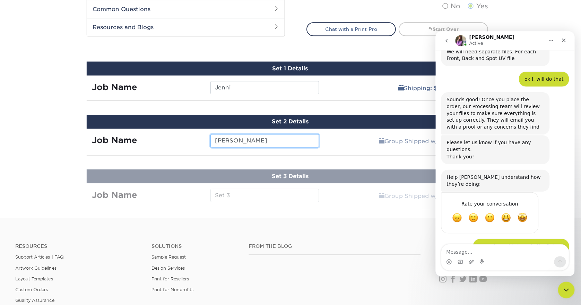
click at [240, 140] on input "Emily" at bounding box center [265, 141] width 108 height 13
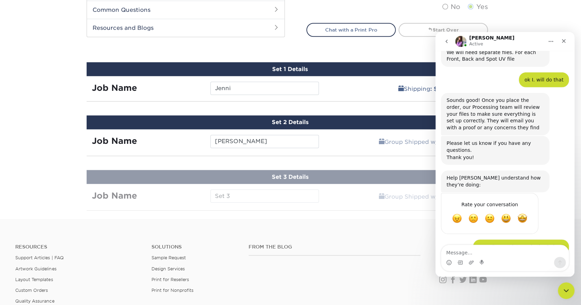
click at [471, 261] on icon "Upload attachment" at bounding box center [472, 262] width 6 height 6
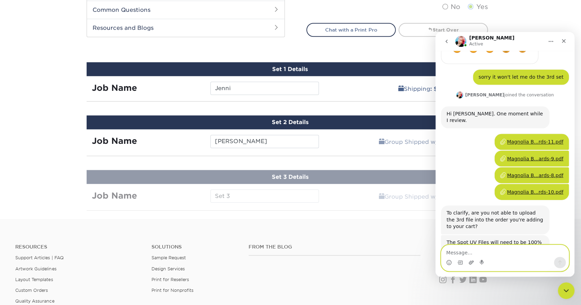
scroll to position [346, 0]
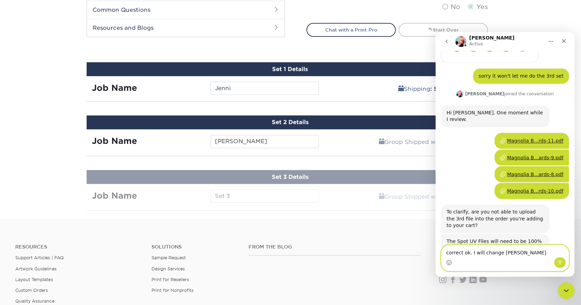
type textarea "correct ok. I will change those"
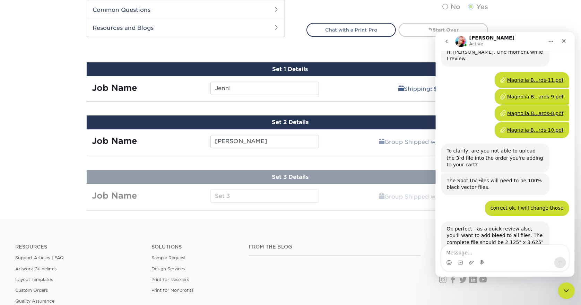
click at [502, 236] on div "Ok perfect - as a quick review also, you'll want to add bleed to all files. The…" at bounding box center [505, 246] width 128 height 51
click at [471, 173] on div "The Spot UV Files will need to be 100% black vector files. Jenny • 2m ago" at bounding box center [505, 186] width 128 height 27
